Goal: Transaction & Acquisition: Purchase product/service

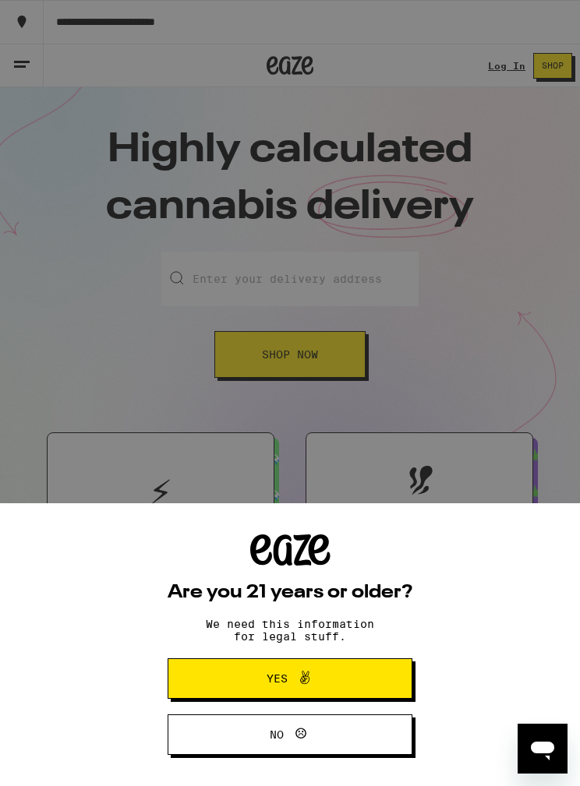
click at [364, 669] on button "Yes" at bounding box center [290, 678] width 245 height 41
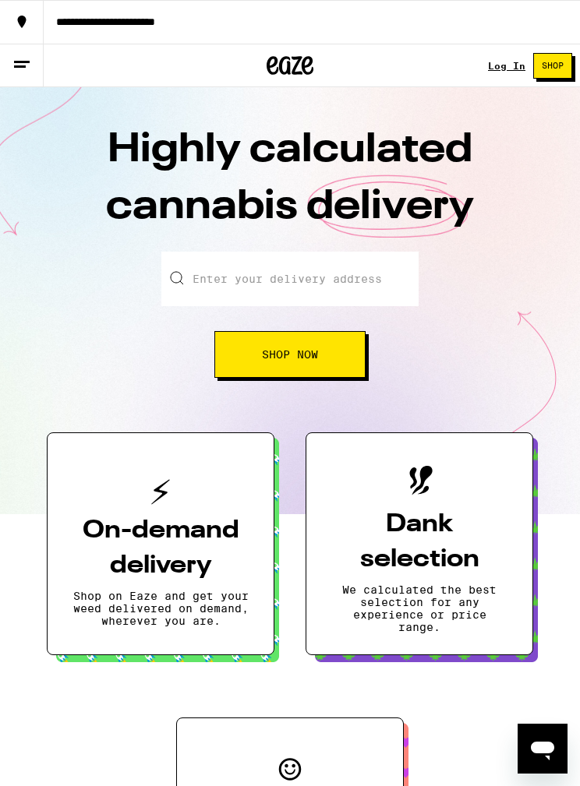
click at [505, 67] on link "Log In" at bounding box center [506, 66] width 37 height 10
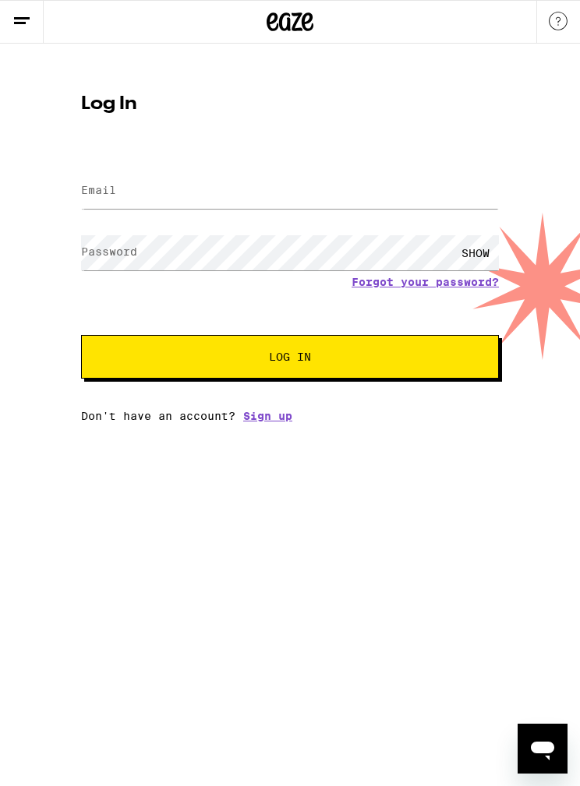
click at [386, 199] on input "Email" at bounding box center [290, 191] width 418 height 35
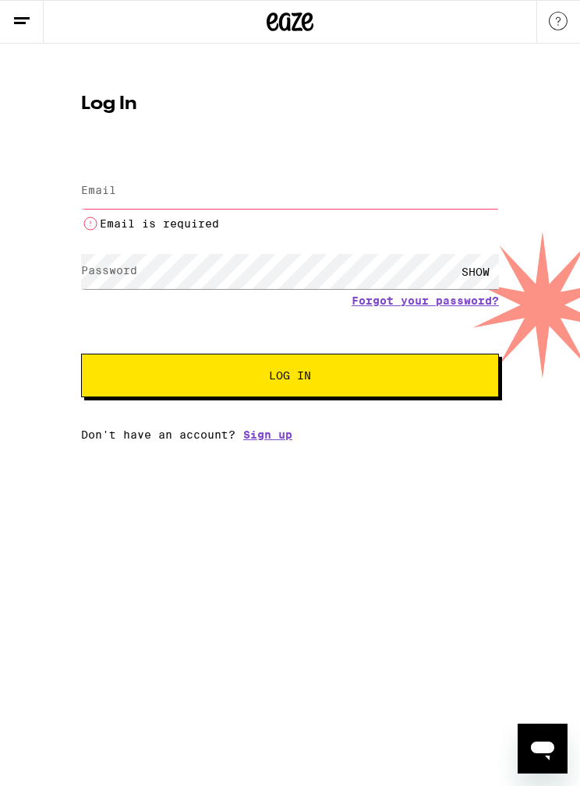
type input "[EMAIL_ADDRESS][DOMAIN_NAME]"
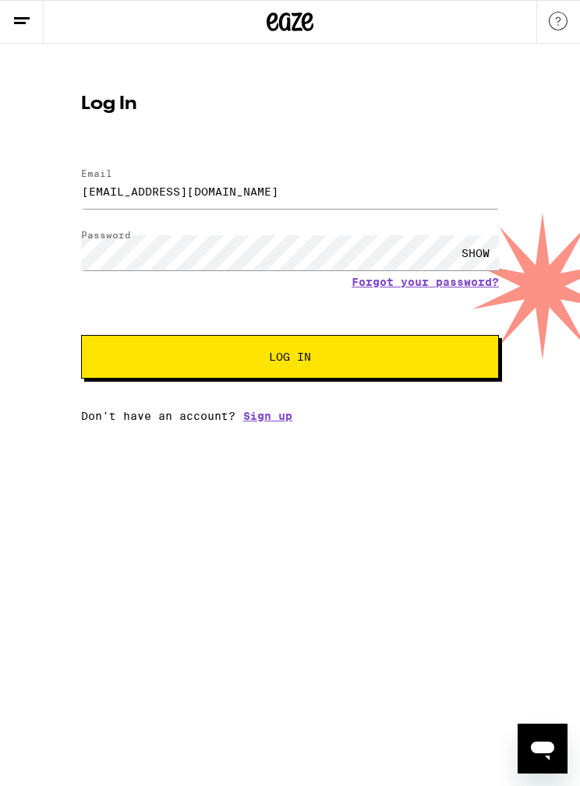
click at [332, 362] on span "Log In" at bounding box center [289, 356] width 291 height 11
